Goal: Task Accomplishment & Management: Manage account settings

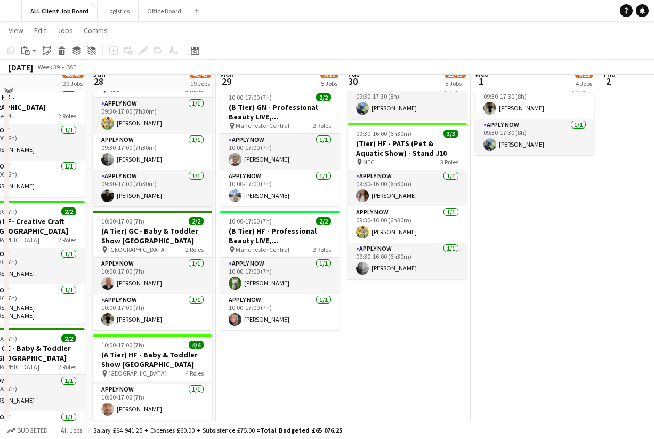
scroll to position [608, 0]
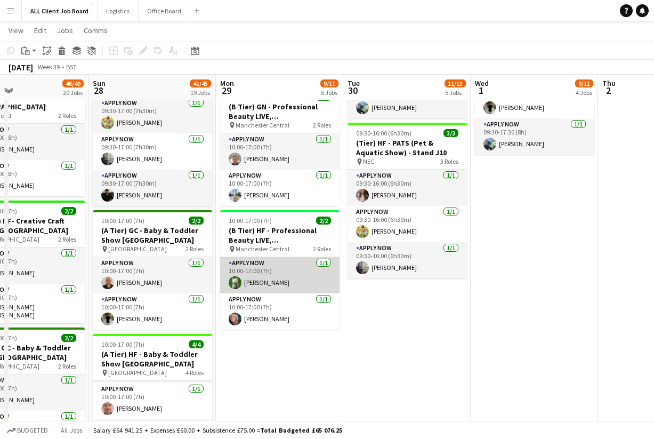
click at [236, 281] on app-user-avatar at bounding box center [235, 282] width 13 height 13
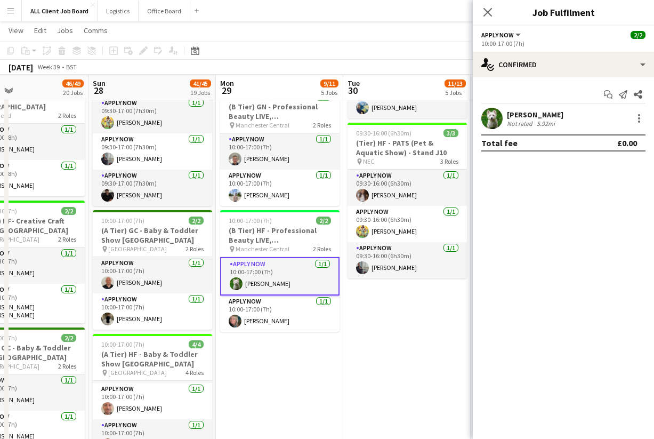
click at [521, 112] on div "Ben Syder" at bounding box center [535, 115] width 57 height 10
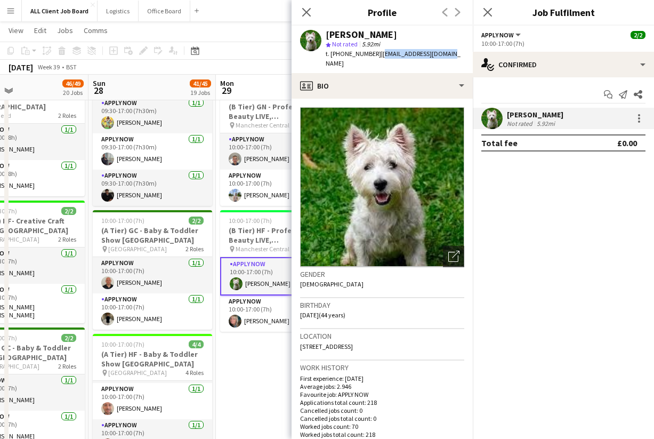
drag, startPoint x: 376, startPoint y: 54, endPoint x: 457, endPoint y: 57, distance: 81.1
click at [457, 57] on app-profile-header "Ben Syder star Not rated 5.92mi t. +447779667542 | iambensyder@gmail.com" at bounding box center [382, 49] width 181 height 47
copy span "iambensyder@gmail.com"
drag, startPoint x: 331, startPoint y: 53, endPoint x: 371, endPoint y: 55, distance: 40.1
click at [371, 55] on span "t. +447779667542" at bounding box center [353, 54] width 55 height 8
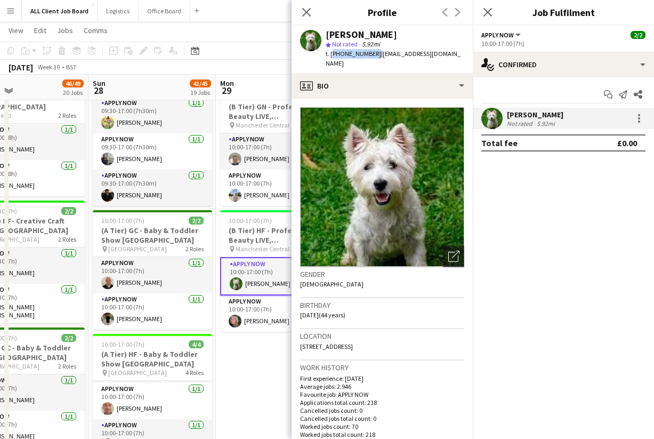
copy span "+447779667542"
click at [253, 324] on app-card-role "APPLY NOW 1/1 10:00-17:00 (7h) Nicola Lewis" at bounding box center [279, 313] width 119 height 36
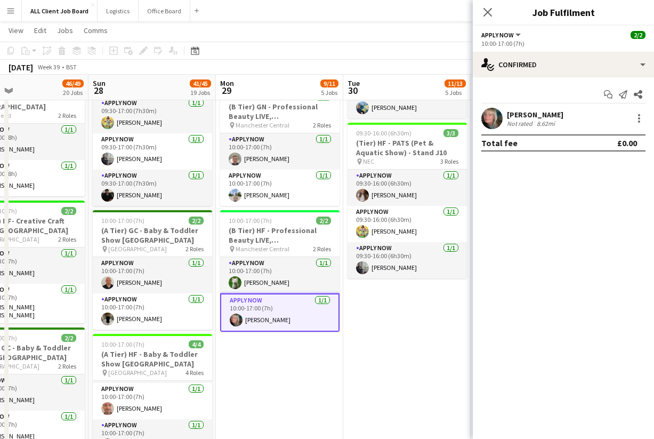
click at [496, 116] on app-user-avatar at bounding box center [491, 118] width 21 height 21
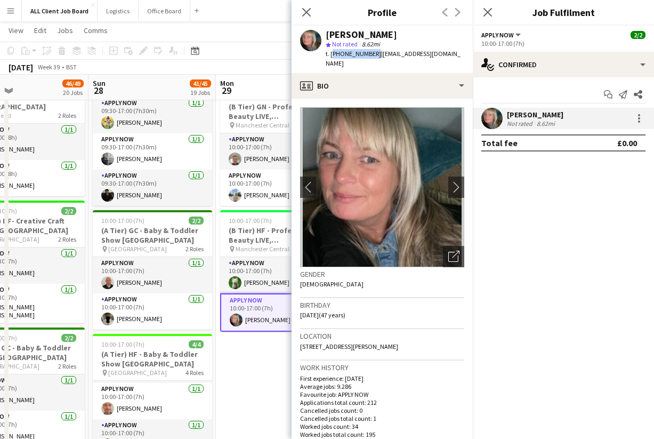
drag, startPoint x: 332, startPoint y: 54, endPoint x: 372, endPoint y: 55, distance: 40.0
click at [372, 55] on span "t. +447779590924" at bounding box center [353, 54] width 55 height 8
copy span "+447779590924"
drag, startPoint x: 376, startPoint y: 55, endPoint x: 464, endPoint y: 56, distance: 88.0
click at [461, 56] on span "| nickyhodgson2003@yahoo.co.uk" at bounding box center [393, 59] width 135 height 18
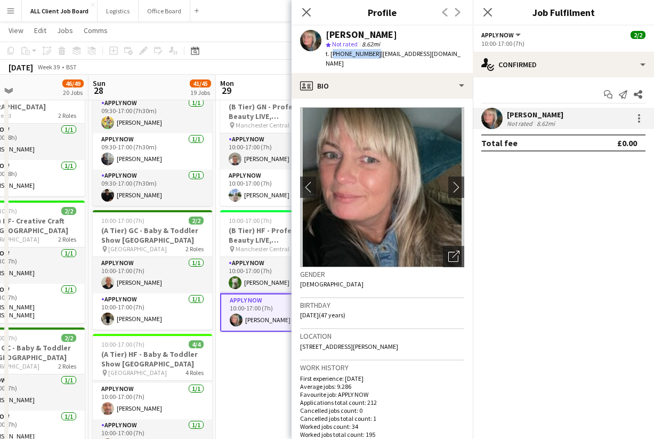
copy span "nickyhodgson2003@yahoo.co.uk"
click at [311, 9] on icon "Close pop-in" at bounding box center [306, 12] width 10 height 10
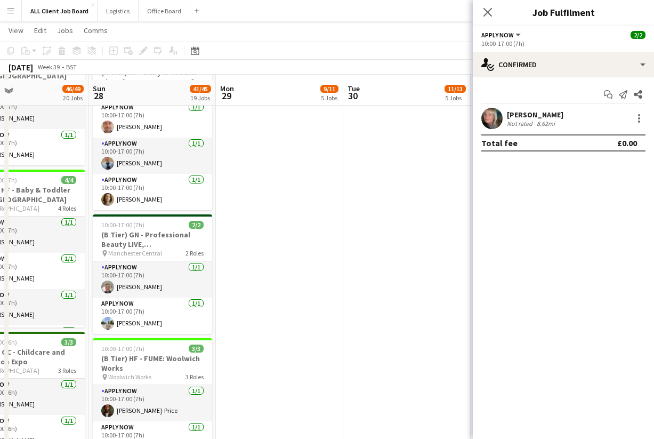
scroll to position [901, 0]
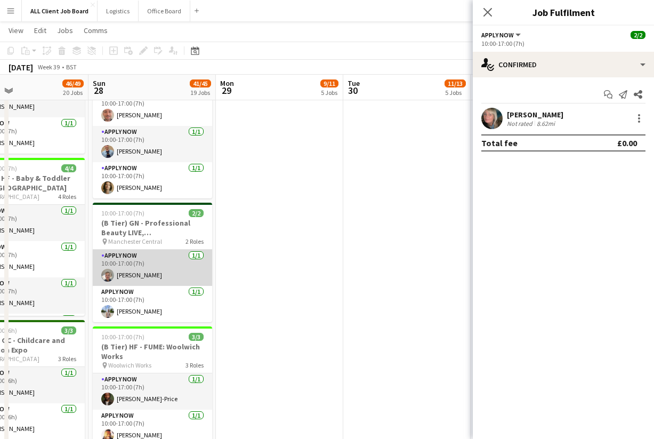
click at [123, 272] on app-card-role "APPLY NOW 1/1 10:00-17:00 (7h) Luke Bates" at bounding box center [152, 268] width 119 height 36
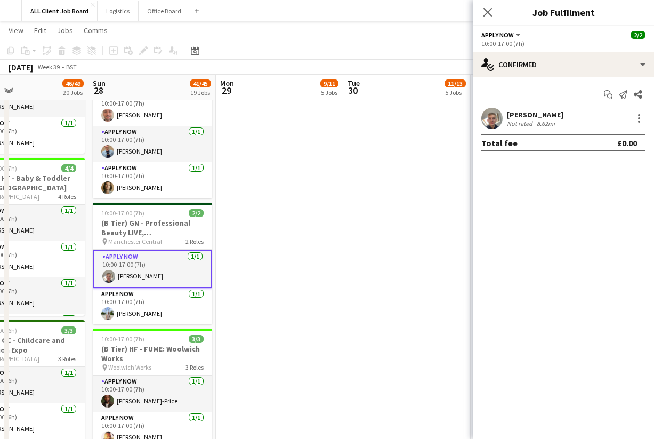
click at [486, 121] on app-user-avatar at bounding box center [491, 118] width 21 height 21
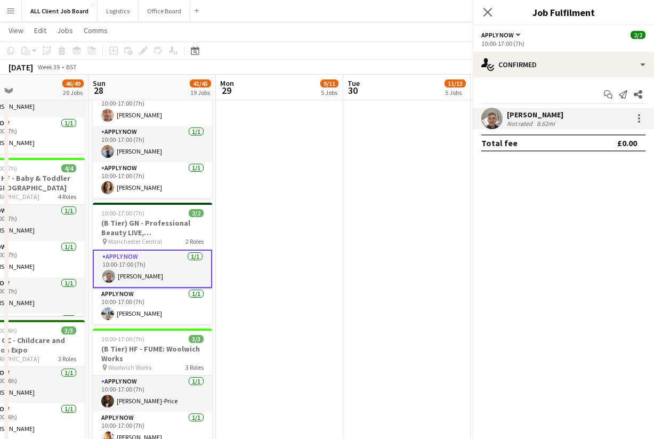
click at [486, 121] on app-user-avatar at bounding box center [491, 118] width 21 height 21
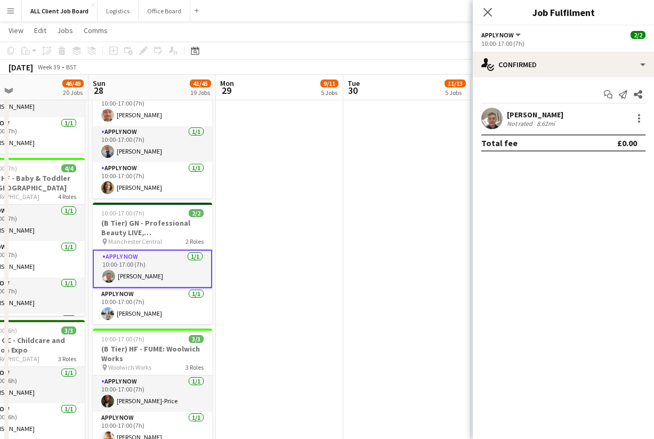
click at [509, 115] on div "Luke Bates" at bounding box center [535, 115] width 57 height 10
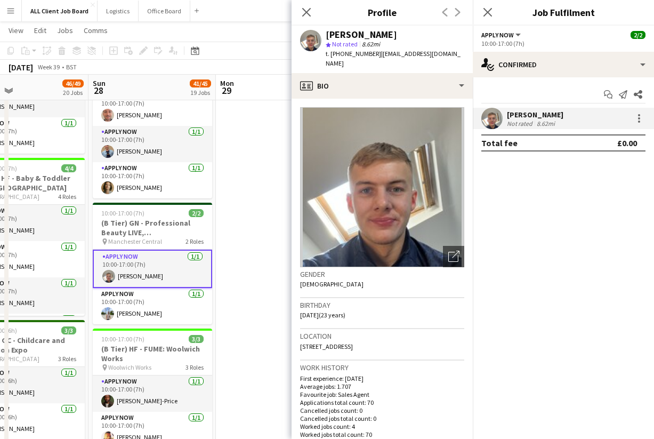
drag, startPoint x: 332, startPoint y: 54, endPoint x: 375, endPoint y: 55, distance: 43.7
click at [375, 55] on span "t. +4407495747583" at bounding box center [353, 54] width 55 height 8
copy span "+4407495747583"
drag, startPoint x: 379, startPoint y: 54, endPoint x: 451, endPoint y: 56, distance: 72.0
click at [451, 56] on div "Luke Bates star Not rated 8.62mi t. +4407495747583 | batesluke99@gmail.com" at bounding box center [382, 49] width 181 height 47
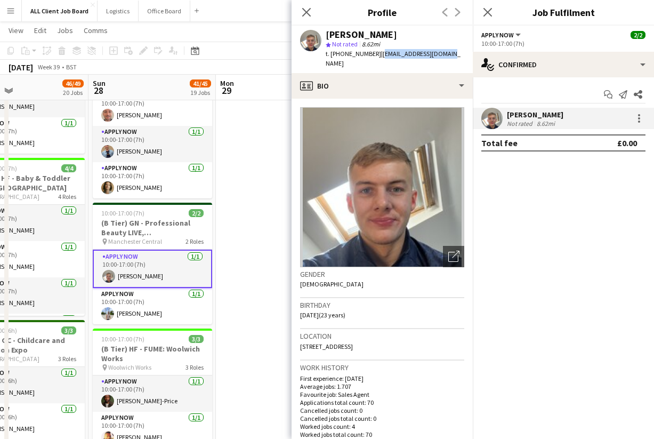
copy span "batesluke99@gmail.com"
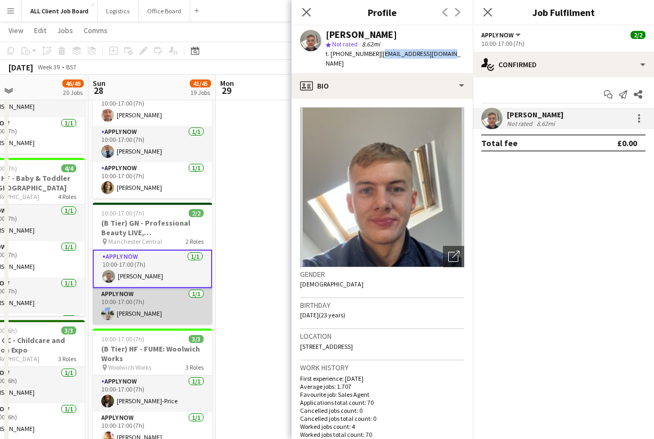
click at [164, 299] on app-card-role "APPLY NOW 1/1 10:00-17:00 (7h) Navid Nasseri" at bounding box center [152, 306] width 119 height 36
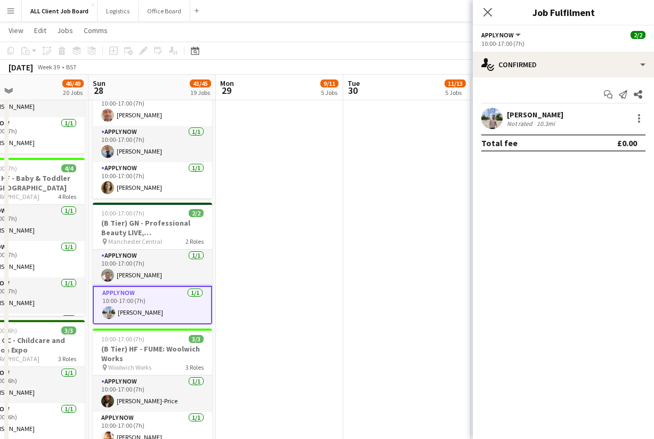
click at [492, 122] on app-user-avatar at bounding box center [491, 118] width 21 height 21
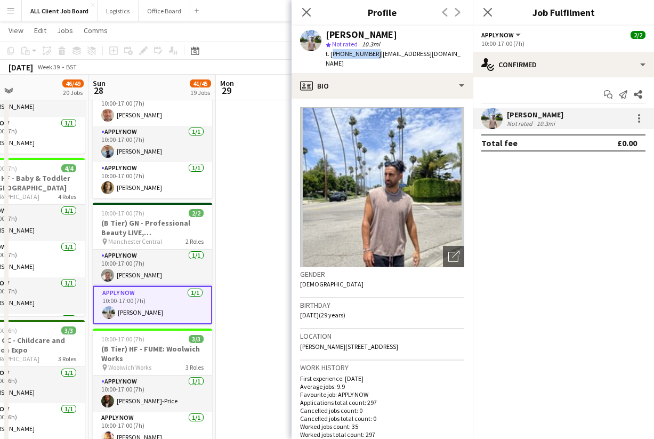
drag, startPoint x: 331, startPoint y: 54, endPoint x: 371, endPoint y: 57, distance: 40.6
click at [371, 57] on span "t. +447729771378" at bounding box center [353, 54] width 55 height 8
copy span "+447729771378"
drag, startPoint x: 376, startPoint y: 53, endPoint x: 447, endPoint y: 57, distance: 70.5
click at [447, 57] on div "Navid Nasseri star Not rated 10.3mi t. +447729771378 | navidnasseri7@gmail.com" at bounding box center [382, 49] width 181 height 47
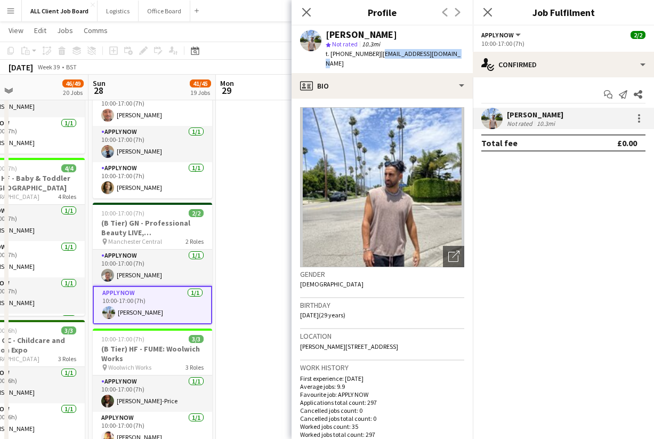
copy span "navidnasseri7@gmail.com"
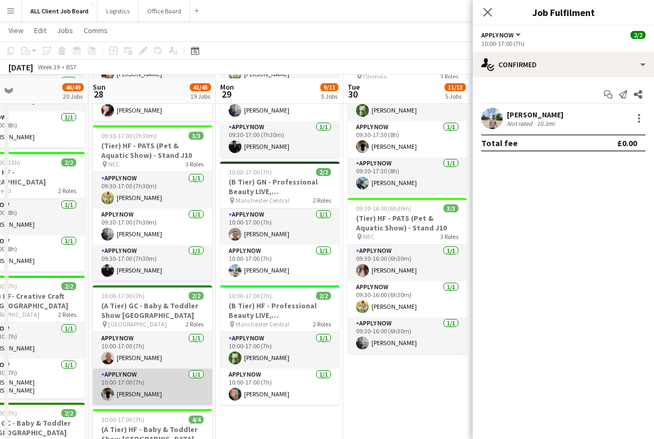
scroll to position [528, 0]
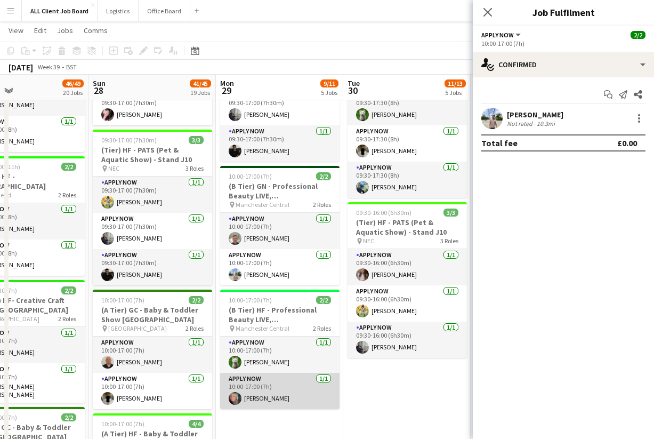
click at [287, 394] on app-card-role "APPLY NOW 1/1 10:00-17:00 (7h) Nicola Lewis" at bounding box center [279, 391] width 119 height 36
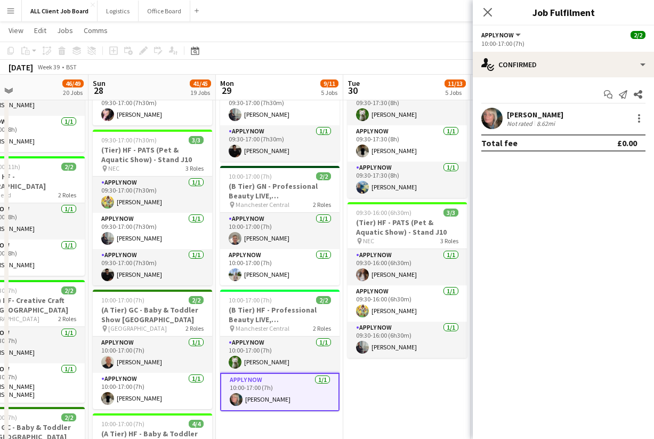
click at [500, 118] on app-user-avatar at bounding box center [491, 118] width 21 height 21
click at [496, 118] on app-user-avatar at bounding box center [491, 118] width 21 height 21
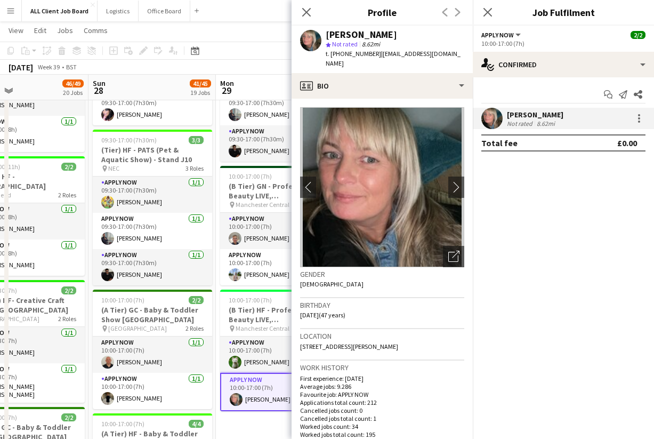
drag, startPoint x: 378, startPoint y: 55, endPoint x: 463, endPoint y: 58, distance: 85.4
click at [461, 58] on span "| nickyhodgson2003@yahoo.co.uk" at bounding box center [393, 59] width 135 height 18
copy span "nickyhodgson2003@yahoo.co.uk"
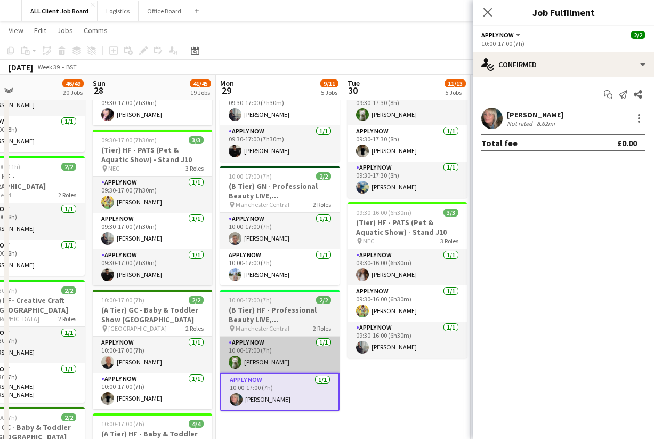
click at [268, 350] on app-card-role "APPLY NOW 1/1 10:00-17:00 (7h) Ben Syder" at bounding box center [279, 354] width 119 height 36
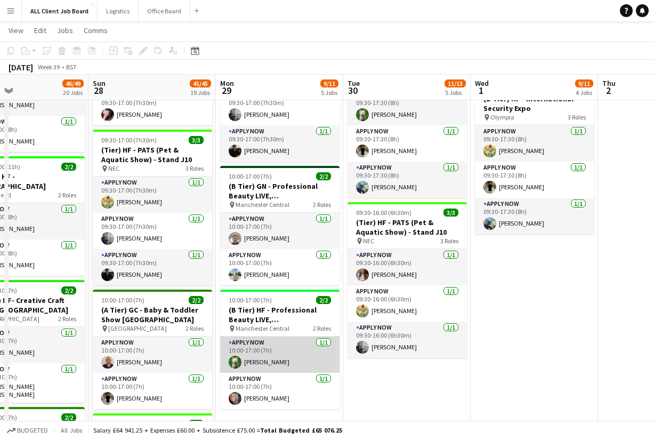
click at [296, 347] on app-card-role "APPLY NOW 1/1 10:00-17:00 (7h) Ben Syder" at bounding box center [279, 354] width 119 height 36
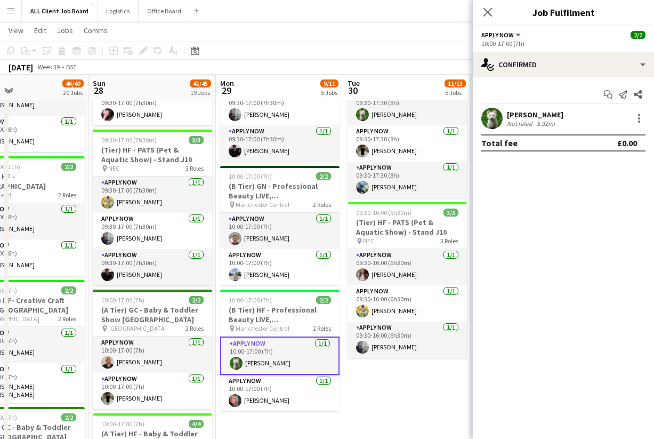
click at [521, 115] on div "Ben Syder" at bounding box center [535, 115] width 57 height 10
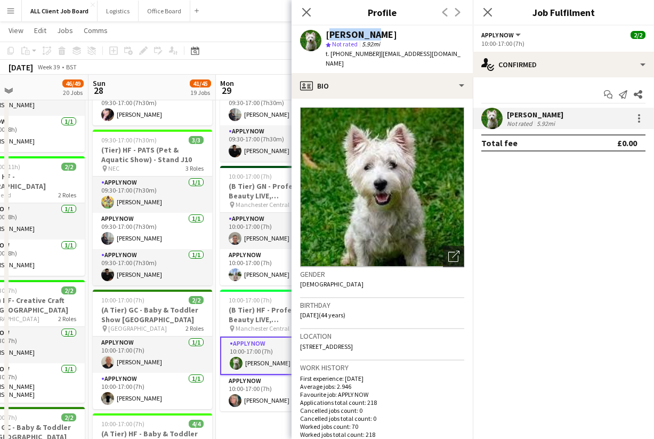
drag, startPoint x: 370, startPoint y: 34, endPoint x: 326, endPoint y: 33, distance: 43.8
click at [326, 33] on div "Ben Syder" at bounding box center [395, 35] width 139 height 10
copy div "Ben Syder"
drag, startPoint x: 377, startPoint y: 53, endPoint x: 446, endPoint y: 55, distance: 68.8
click at [446, 55] on div "Ben Syder star Not rated 5.92mi t. +447779667542 | iambensyder@gmail.com" at bounding box center [382, 49] width 181 height 47
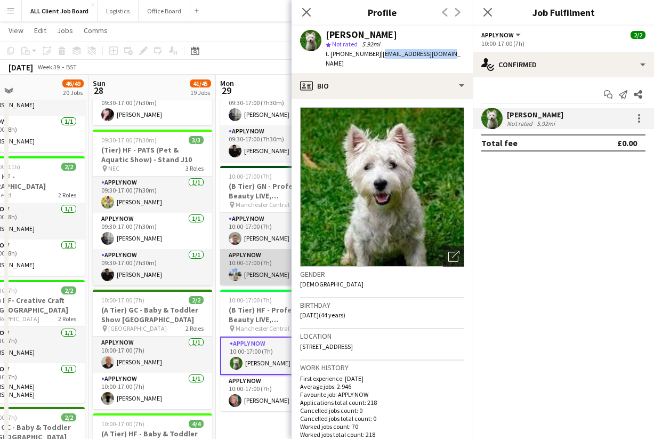
click at [257, 277] on app-card-role "APPLY NOW 1/1 10:00-17:00 (7h) Navid Nasseri" at bounding box center [279, 267] width 119 height 36
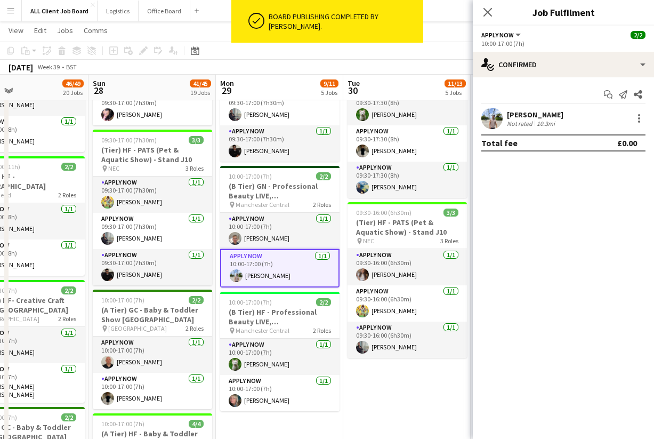
click at [520, 115] on div "[PERSON_NAME]" at bounding box center [535, 115] width 57 height 10
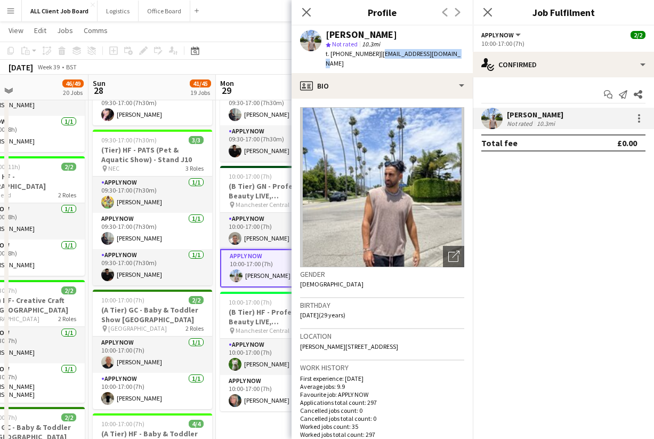
drag, startPoint x: 451, startPoint y: 54, endPoint x: 376, endPoint y: 54, distance: 74.7
click at [376, 54] on div "Navid Nasseri star Not rated 10.3mi t. +447729771378 | navidnasseri7@gmail.com" at bounding box center [382, 49] width 181 height 47
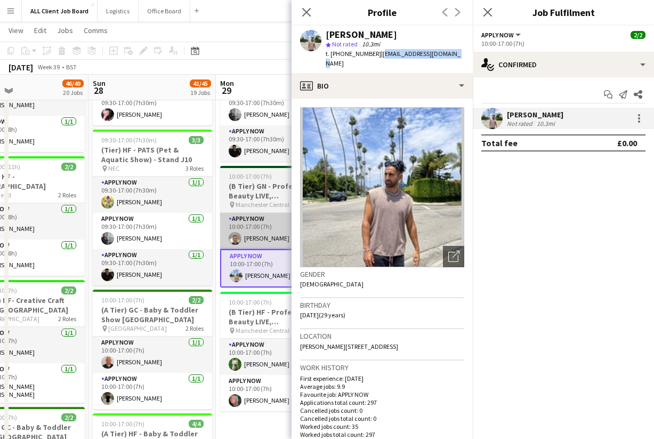
click at [275, 239] on app-card-role "APPLY NOW 1/1 10:00-17:00 (7h) Luke Bates" at bounding box center [279, 231] width 119 height 36
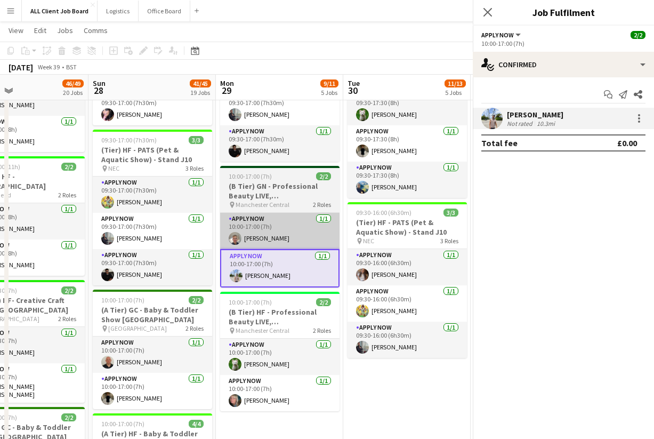
click at [275, 239] on app-card-role "APPLY NOW 1/1 10:00-17:00 (7h) Luke Bates" at bounding box center [279, 231] width 119 height 36
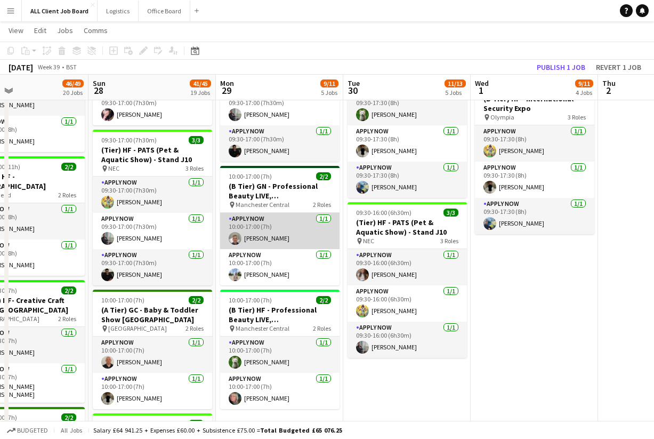
click at [270, 231] on app-card-role "APPLY NOW 1/1 10:00-17:00 (7h) Luke Bates" at bounding box center [279, 231] width 119 height 36
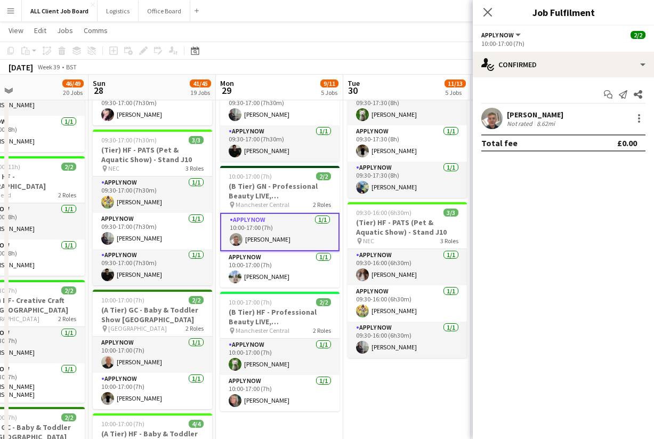
click at [497, 116] on app-user-avatar at bounding box center [491, 118] width 21 height 21
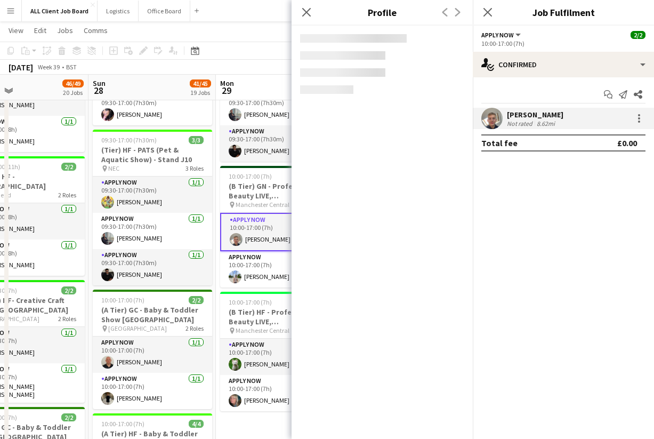
click at [497, 116] on app-user-avatar at bounding box center [491, 118] width 21 height 21
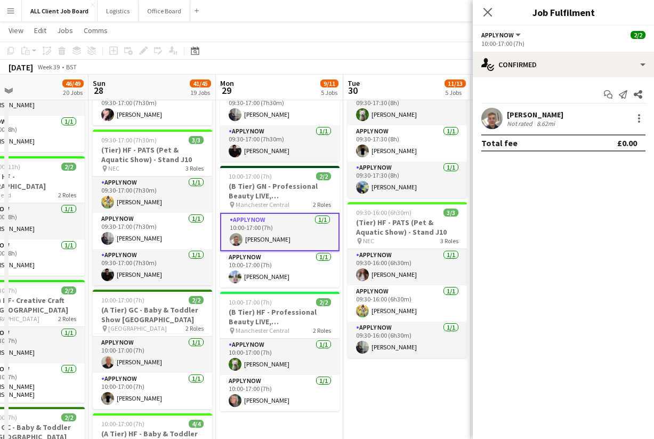
click at [485, 121] on app-user-avatar at bounding box center [491, 118] width 21 height 21
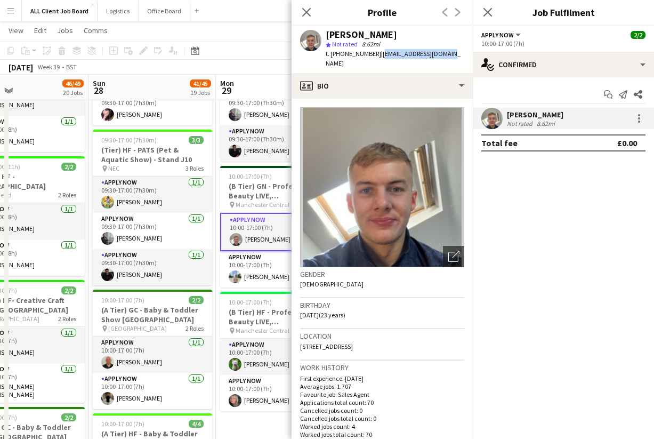
drag, startPoint x: 380, startPoint y: 54, endPoint x: 444, endPoint y: 54, distance: 63.5
click at [444, 54] on span "| batesluke99@gmail.com" at bounding box center [393, 59] width 135 height 18
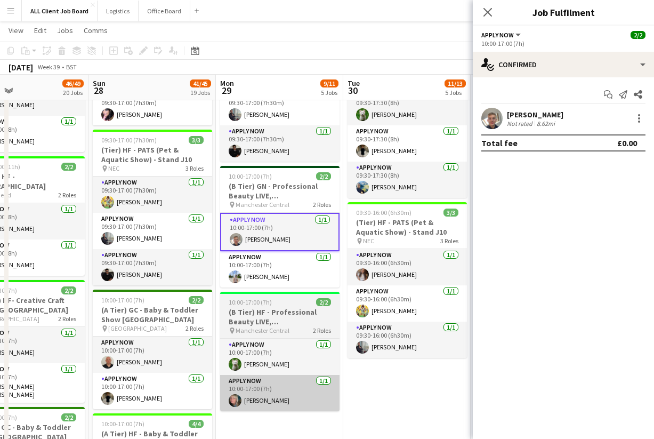
click at [275, 397] on app-card-role "APPLY NOW 1/1 10:00-17:00 (7h) Nicola Lewis" at bounding box center [279, 393] width 119 height 36
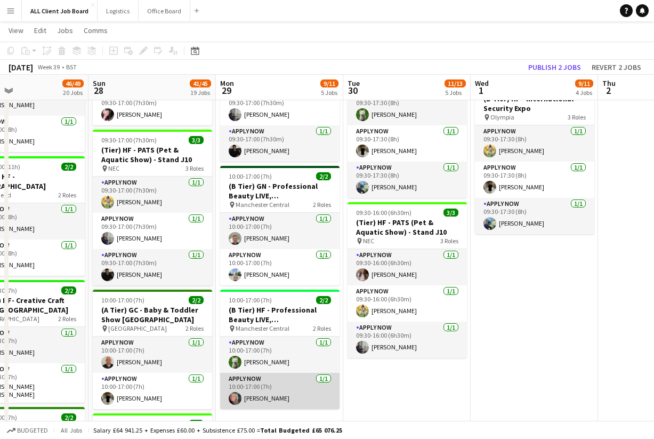
click at [272, 393] on app-card-role "APPLY NOW 1/1 10:00-17:00 (7h) Nicola Lewis" at bounding box center [279, 391] width 119 height 36
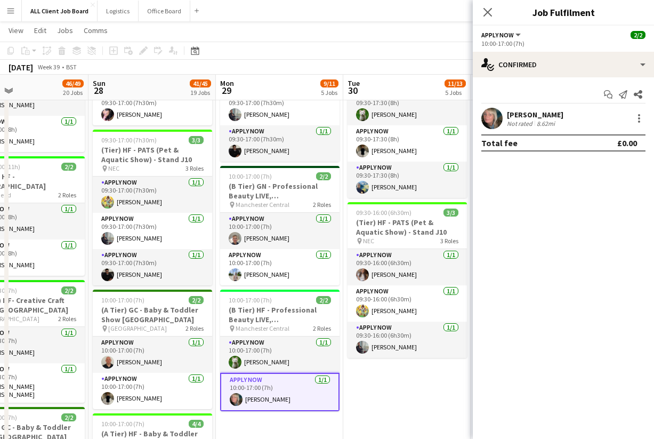
click at [534, 110] on div "[PERSON_NAME]" at bounding box center [535, 115] width 57 height 10
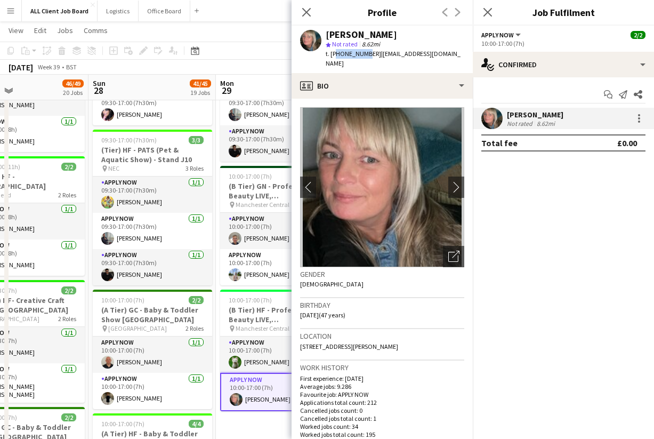
drag, startPoint x: 333, startPoint y: 53, endPoint x: 362, endPoint y: 54, distance: 29.4
click at [363, 54] on span "t. +447779590924" at bounding box center [353, 54] width 55 height 8
drag, startPoint x: 330, startPoint y: 55, endPoint x: 372, endPoint y: 56, distance: 41.6
click at [372, 56] on span "t. +447779590924" at bounding box center [353, 54] width 55 height 8
drag, startPoint x: 377, startPoint y: 53, endPoint x: 433, endPoint y: 62, distance: 56.6
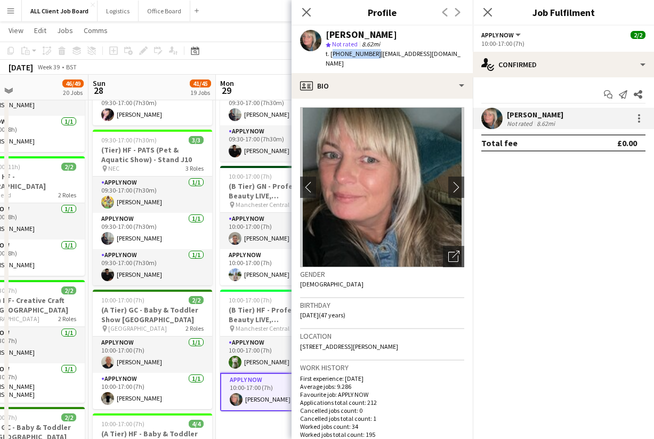
click at [433, 62] on div "Nicola Lewis star Not rated 8.62mi t. +447779590924 | nickyhodgson2003@yahoo.co…" at bounding box center [382, 49] width 181 height 47
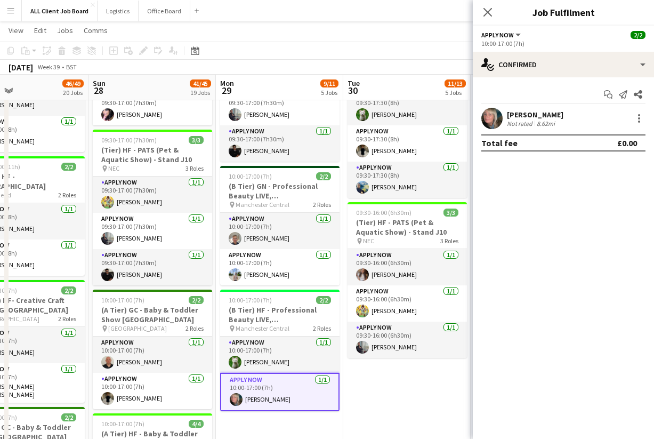
click at [497, 125] on app-user-avatar at bounding box center [491, 118] width 21 height 21
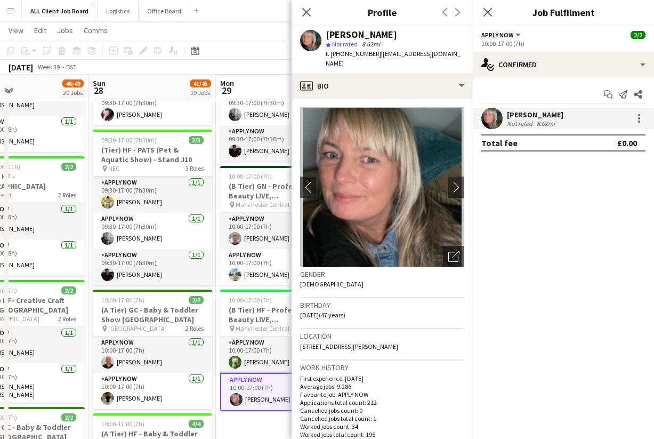
click at [376, 56] on span "| nickyhodgson2003@yahoo.co.uk" at bounding box center [393, 59] width 135 height 18
click at [465, 55] on div "Nicola Lewis star Not rated 8.62mi t. +447779590924 | nickyhodgson2003@yahoo.co…" at bounding box center [382, 49] width 181 height 47
drag, startPoint x: 464, startPoint y: 52, endPoint x: 376, endPoint y: 53, distance: 88.0
click at [376, 53] on div "Nicola Lewis star Not rated 8.62mi t. +447779590924 | nickyhodgson2003@yahoo.co…" at bounding box center [382, 49] width 181 height 47
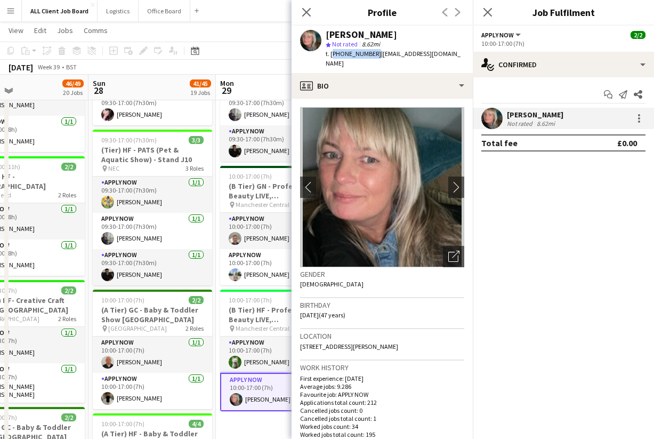
drag, startPoint x: 331, startPoint y: 54, endPoint x: 371, endPoint y: 55, distance: 40.6
click at [371, 55] on span "t. +447779590924" at bounding box center [353, 54] width 55 height 8
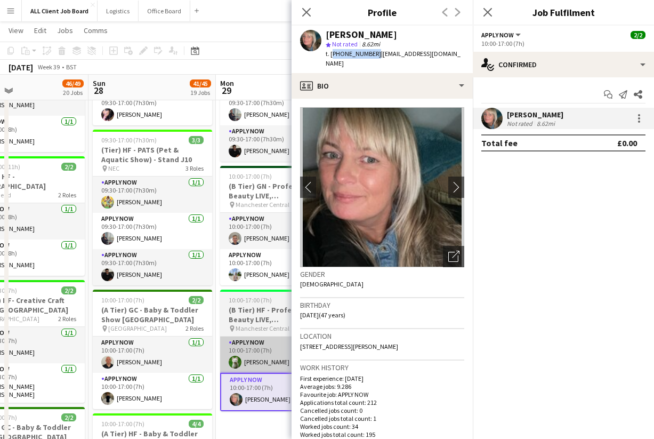
click at [257, 356] on app-card-role "APPLY NOW 1/1 10:00-17:00 (7h) Ben Syder" at bounding box center [279, 354] width 119 height 36
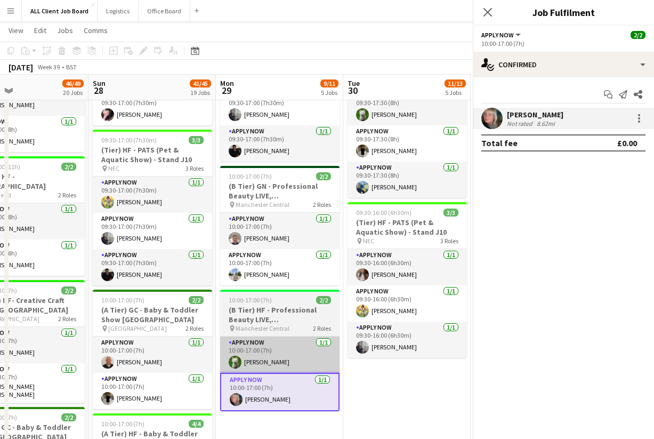
click at [257, 356] on app-card-role "APPLY NOW 1/1 10:00-17:00 (7h) Ben Syder" at bounding box center [279, 354] width 119 height 36
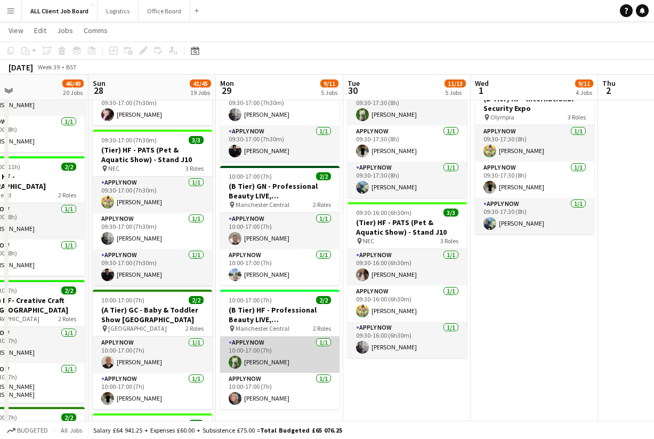
click at [263, 357] on app-card-role "APPLY NOW 1/1 10:00-17:00 (7h) Ben Syder" at bounding box center [279, 354] width 119 height 36
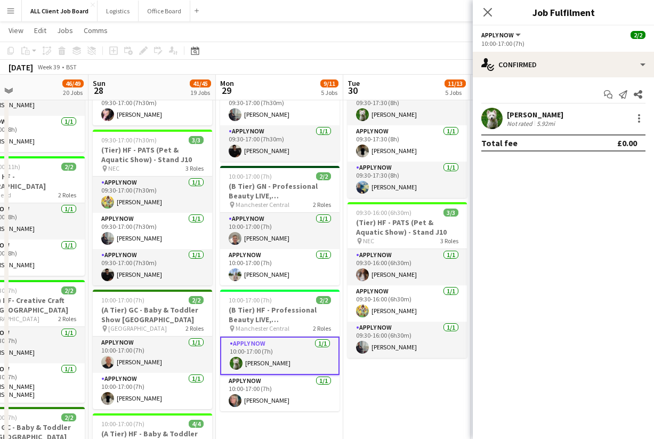
click at [490, 118] on app-user-avatar at bounding box center [491, 118] width 21 height 21
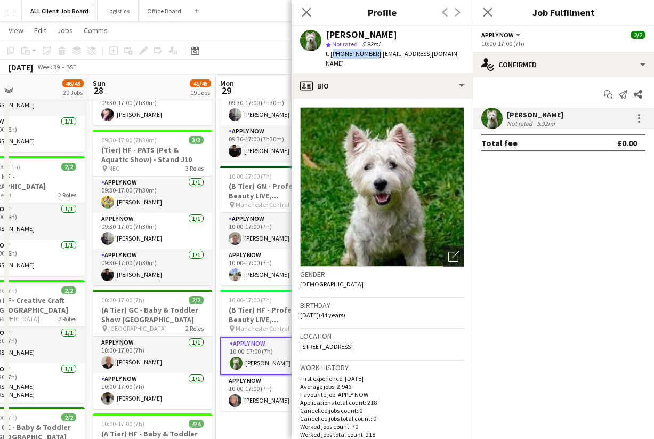
drag, startPoint x: 330, startPoint y: 54, endPoint x: 371, endPoint y: 53, distance: 40.5
click at [371, 53] on span "t. +447779667542" at bounding box center [353, 54] width 55 height 8
drag, startPoint x: 376, startPoint y: 53, endPoint x: 445, endPoint y: 55, distance: 68.8
click at [445, 55] on div "Ben Syder star Not rated 5.92mi t. +447779667542 | iambensyder@gmail.com" at bounding box center [382, 49] width 181 height 47
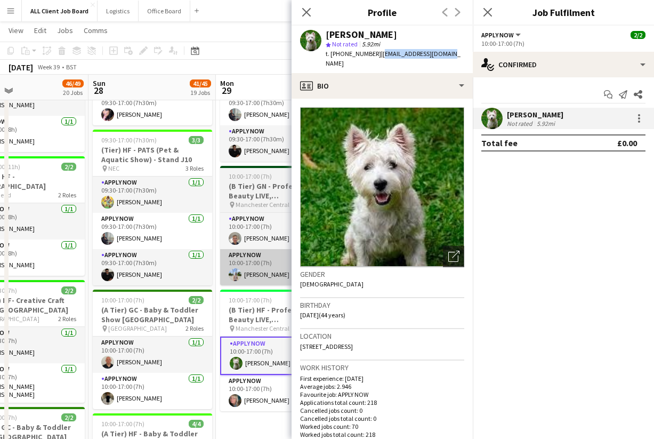
click at [264, 266] on app-card-role "APPLY NOW 1/1 10:00-17:00 (7h) Navid Nasseri" at bounding box center [279, 267] width 119 height 36
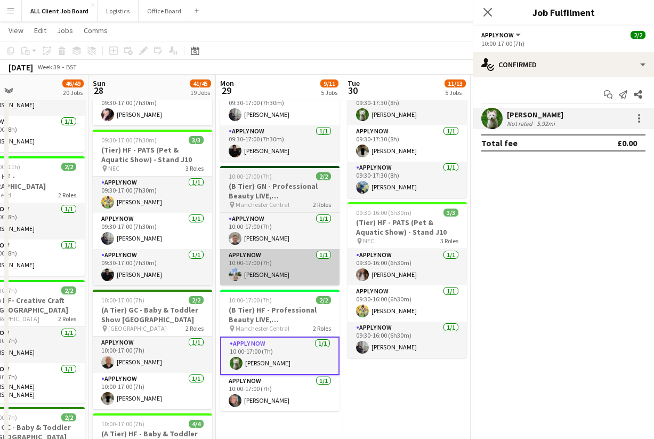
click at [264, 266] on app-card-role "APPLY NOW 1/1 10:00-17:00 (7h) Navid Nasseri" at bounding box center [279, 267] width 119 height 36
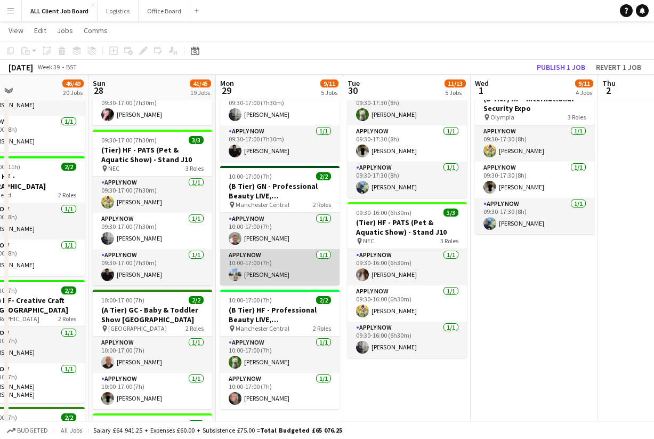
click at [264, 266] on app-card-role "APPLY NOW 1/1 10:00-17:00 (7h) Navid Nasseri" at bounding box center [279, 267] width 119 height 36
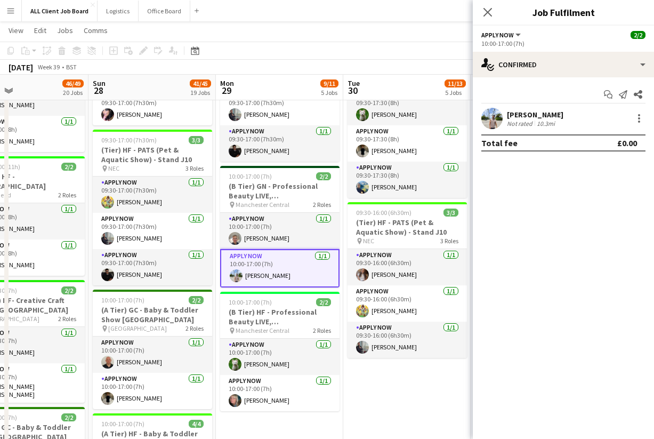
click at [502, 120] on app-user-avatar at bounding box center [491, 118] width 21 height 21
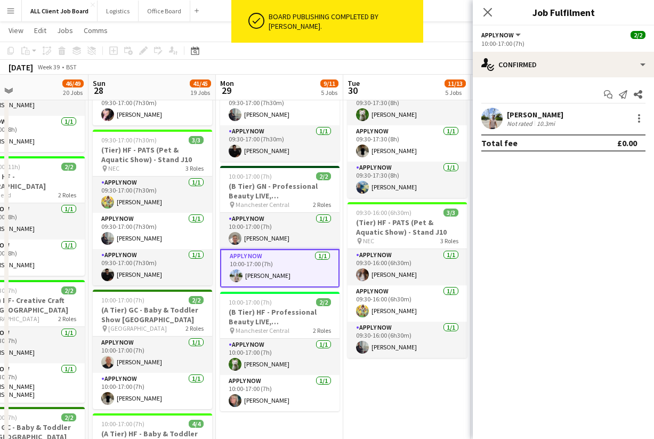
click at [496, 118] on app-user-avatar at bounding box center [491, 118] width 21 height 21
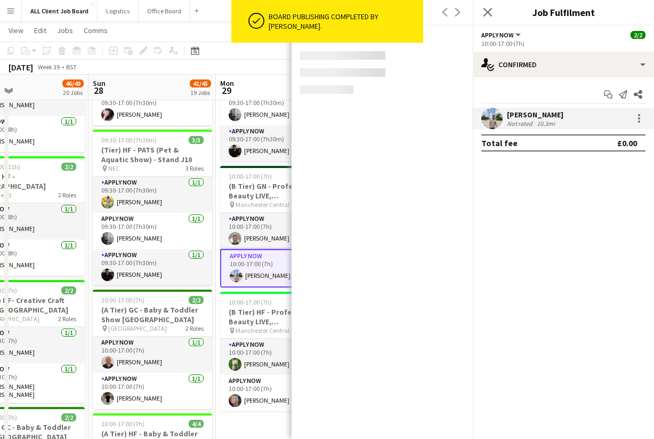
click at [496, 118] on app-user-avatar at bounding box center [491, 118] width 21 height 21
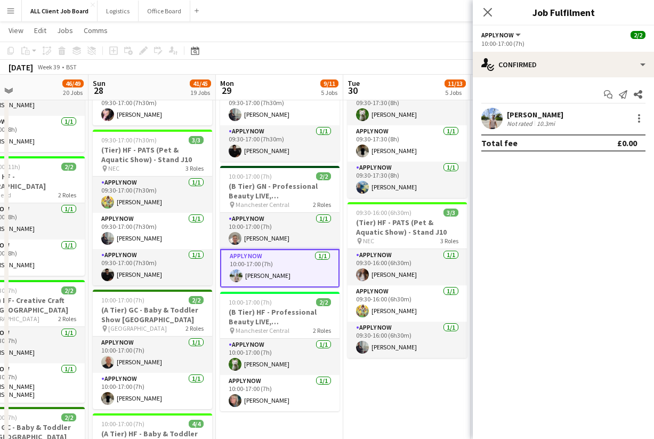
click at [496, 118] on app-user-avatar at bounding box center [491, 118] width 21 height 21
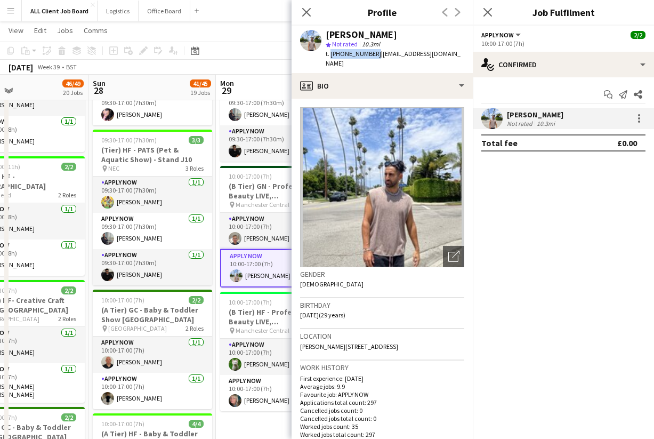
drag, startPoint x: 330, startPoint y: 52, endPoint x: 372, endPoint y: 55, distance: 42.2
click at [372, 55] on span "t. +447729771378" at bounding box center [353, 54] width 55 height 8
drag, startPoint x: 377, startPoint y: 53, endPoint x: 446, endPoint y: 56, distance: 68.8
click at [446, 56] on span "| navidnasseri7@gmail.com" at bounding box center [393, 59] width 135 height 18
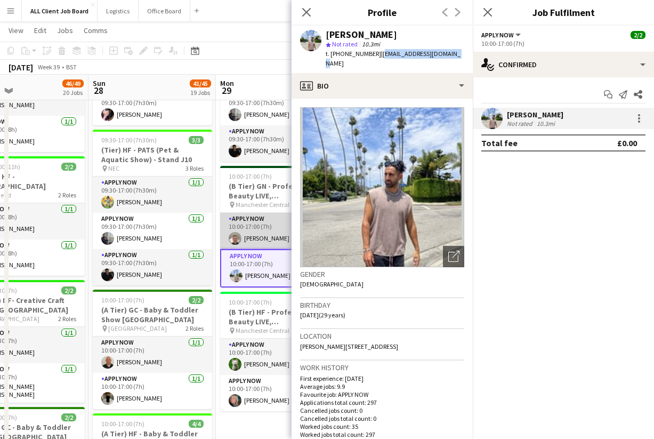
click at [256, 222] on app-card-role "APPLY NOW 1/1 10:00-17:00 (7h) Luke Bates" at bounding box center [279, 231] width 119 height 36
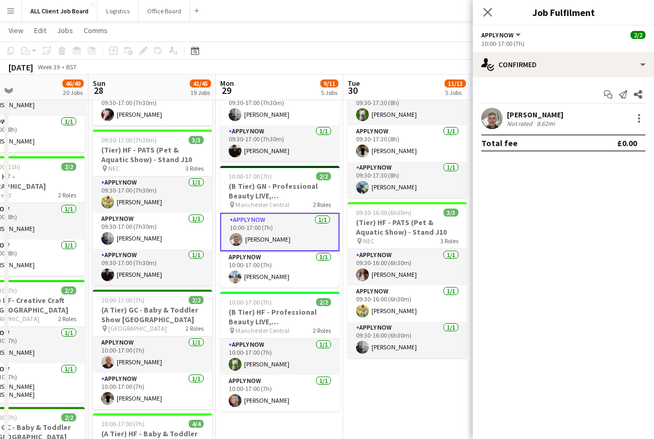
click at [493, 116] on app-user-avatar at bounding box center [491, 118] width 21 height 21
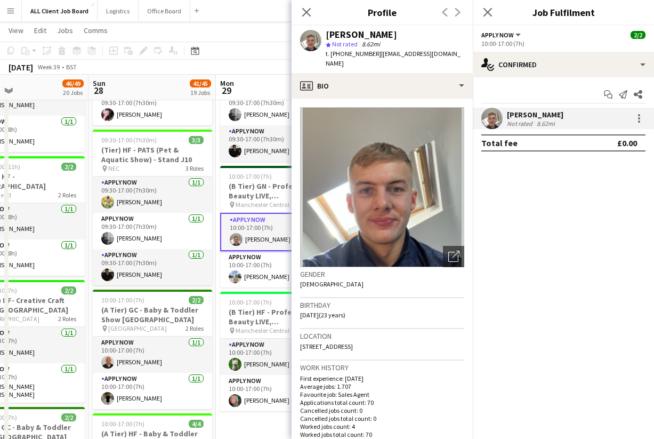
drag, startPoint x: 331, startPoint y: 54, endPoint x: 374, endPoint y: 56, distance: 43.2
click at [374, 56] on span "t. +4407495747583" at bounding box center [353, 54] width 55 height 8
drag, startPoint x: 379, startPoint y: 53, endPoint x: 449, endPoint y: 53, distance: 69.9
click at [449, 53] on div "Luke Bates star Not rated 8.62mi t. +4407495747583 | batesluke99@gmail.com" at bounding box center [382, 49] width 181 height 47
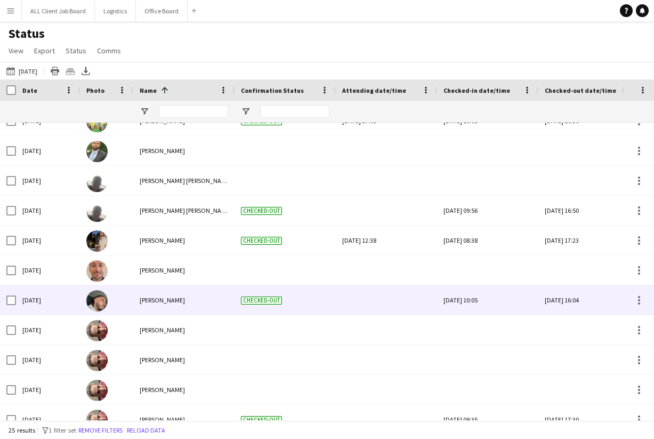
scroll to position [18, 0]
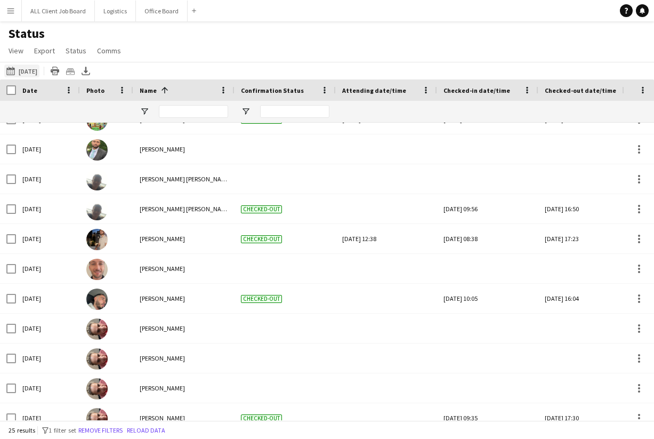
click at [39, 70] on button "[DATE] to [DATE] [DATE]" at bounding box center [21, 71] width 35 height 13
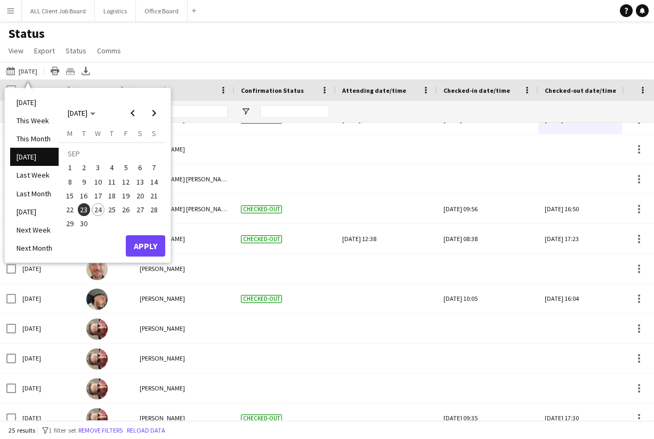
click at [97, 215] on span "24" at bounding box center [98, 209] width 13 height 13
click at [139, 247] on button "Apply" at bounding box center [145, 245] width 39 height 21
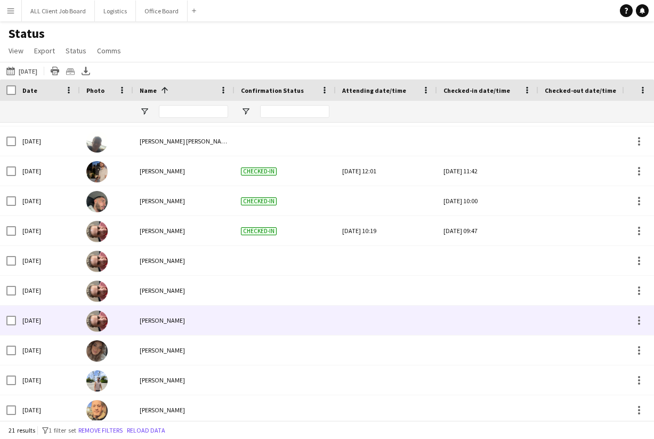
scroll to position [57, 0]
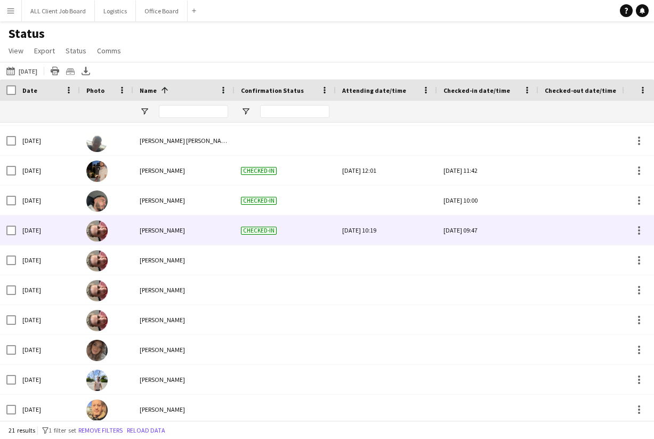
click at [560, 231] on div at bounding box center [589, 229] width 89 height 29
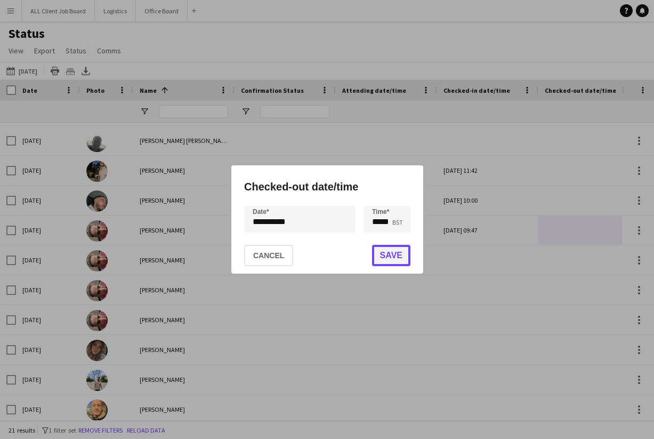
click at [378, 255] on button "Save" at bounding box center [391, 255] width 38 height 21
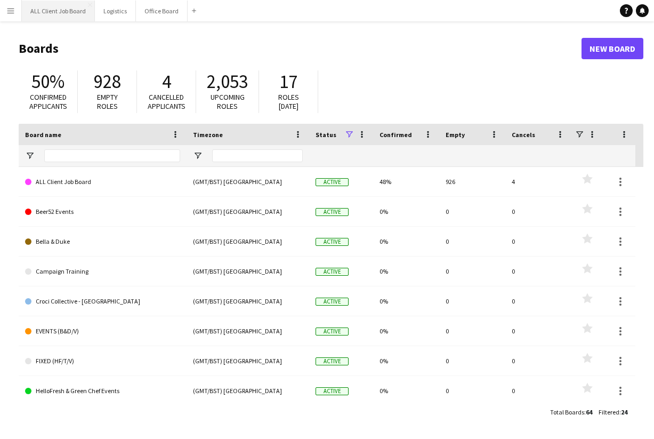
click at [52, 13] on button "ALL Client Job Board Close" at bounding box center [58, 11] width 73 height 21
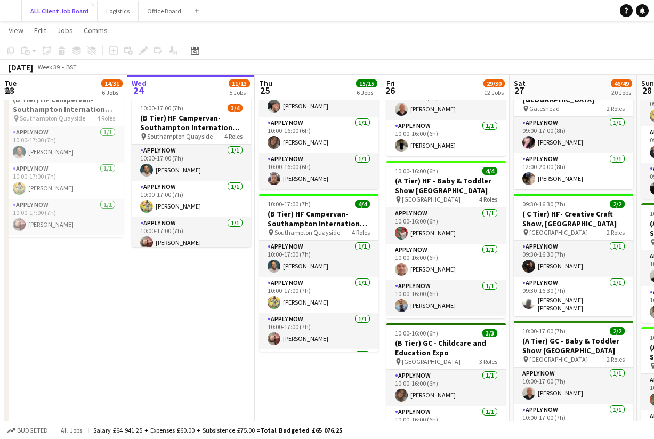
scroll to position [2, 0]
